Goal: Find specific page/section: Find specific page/section

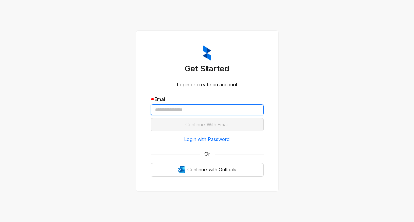
click at [172, 109] on input "text" at bounding box center [207, 110] width 113 height 11
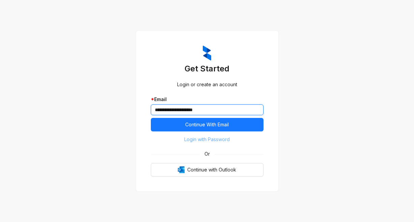
type input "**********"
click at [194, 142] on span "Login with Password" at bounding box center [207, 139] width 46 height 7
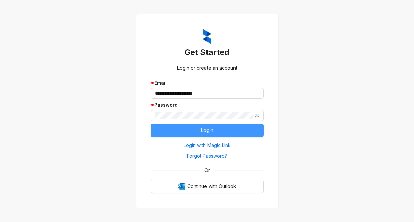
click at [181, 132] on button "Login" at bounding box center [207, 130] width 113 height 13
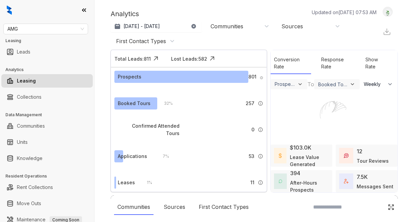
select select "******"
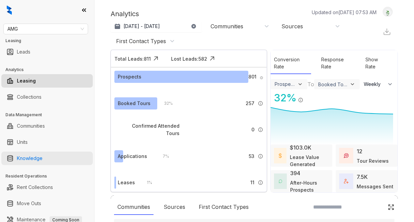
click at [41, 159] on link "Knowledge" at bounding box center [30, 158] width 26 height 13
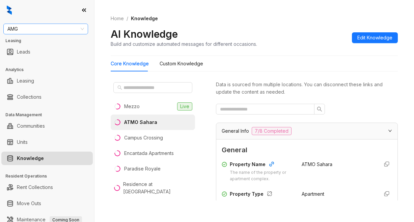
click at [51, 25] on span "AMG" at bounding box center [45, 29] width 77 height 10
type input "*******"
click at [27, 42] on div "Griffis Residential" at bounding box center [46, 42] width 74 height 7
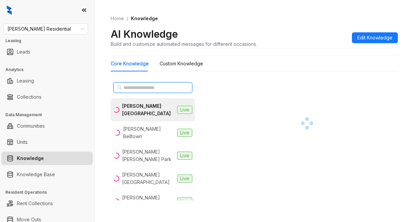
click at [127, 88] on input "text" at bounding box center [152, 87] width 59 height 7
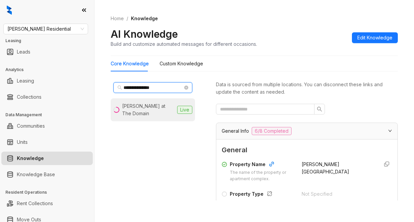
type input "**********"
click at [158, 103] on li "Griffis at The Domain Live" at bounding box center [153, 109] width 84 height 23
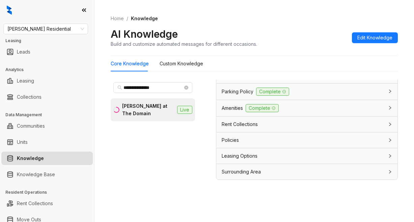
scroll to position [21, 0]
click at [228, 156] on span "Leasing Options" at bounding box center [240, 155] width 36 height 7
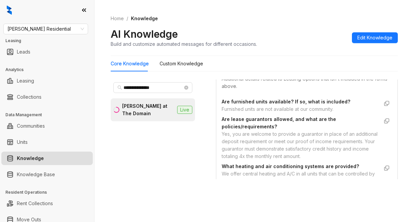
scroll to position [705, 0]
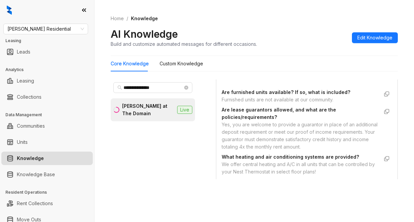
click at [295, 30] on div "AI Knowledge Build and customize automated messages for different occasions. Ed…" at bounding box center [254, 38] width 287 height 20
click at [182, 63] on Knowledge "Custom Knowledge" at bounding box center [180, 63] width 43 height 7
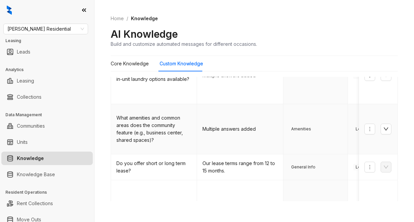
scroll to position [169, 0]
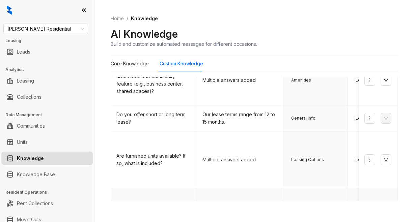
click at [383, 211] on icon "down" at bounding box center [385, 213] width 5 height 5
click at [380, 154] on button "button" at bounding box center [385, 159] width 11 height 11
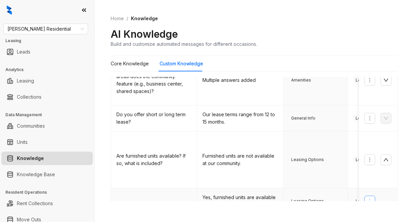
click at [367, 199] on icon "more" at bounding box center [369, 201] width 5 height 5
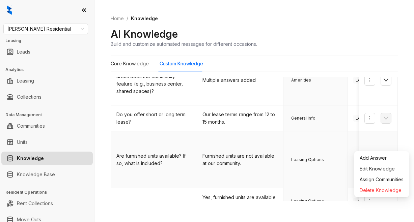
click at [369, 158] on icon "more" at bounding box center [369, 160] width 1 height 4
click at [381, 154] on div at bounding box center [378, 159] width 28 height 11
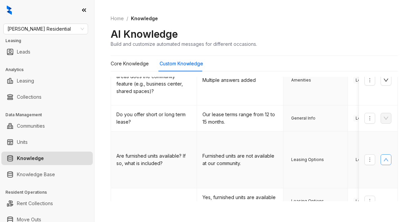
click at [383, 158] on icon "up" at bounding box center [385, 159] width 5 height 3
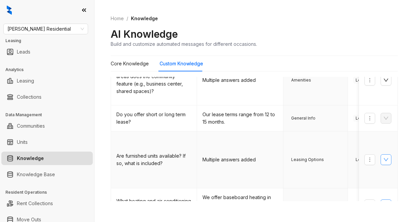
click at [383, 157] on icon "down" at bounding box center [385, 159] width 5 height 5
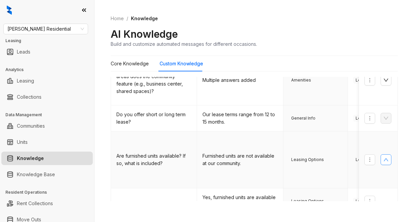
click at [306, 156] on span "Leasing Options" at bounding box center [307, 159] width 37 height 7
drag, startPoint x: 366, startPoint y: 31, endPoint x: 370, endPoint y: 30, distance: 5.0
click at [366, 31] on div "AI Knowledge Build and customize automated messages for different occasions." at bounding box center [254, 38] width 287 height 20
